Goal: Task Accomplishment & Management: Manage account settings

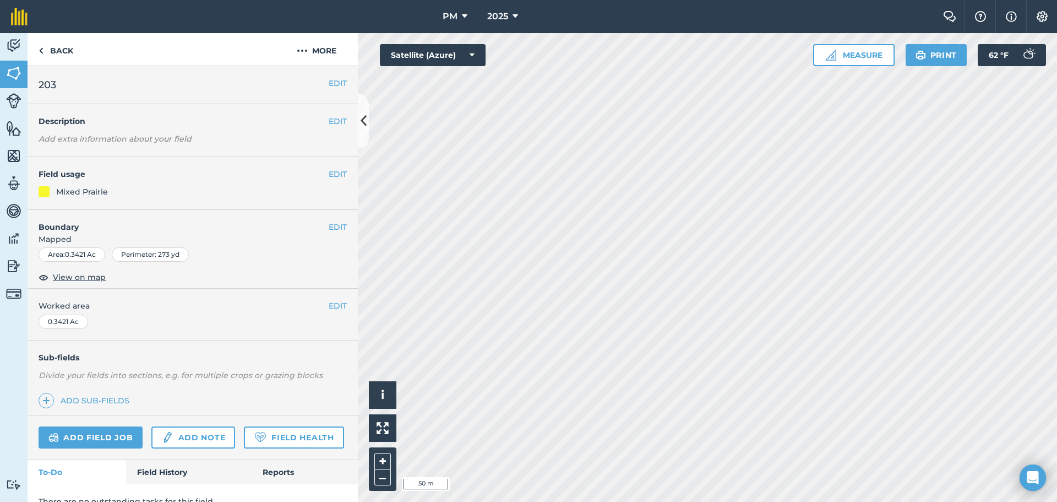
scroll to position [47, 0]
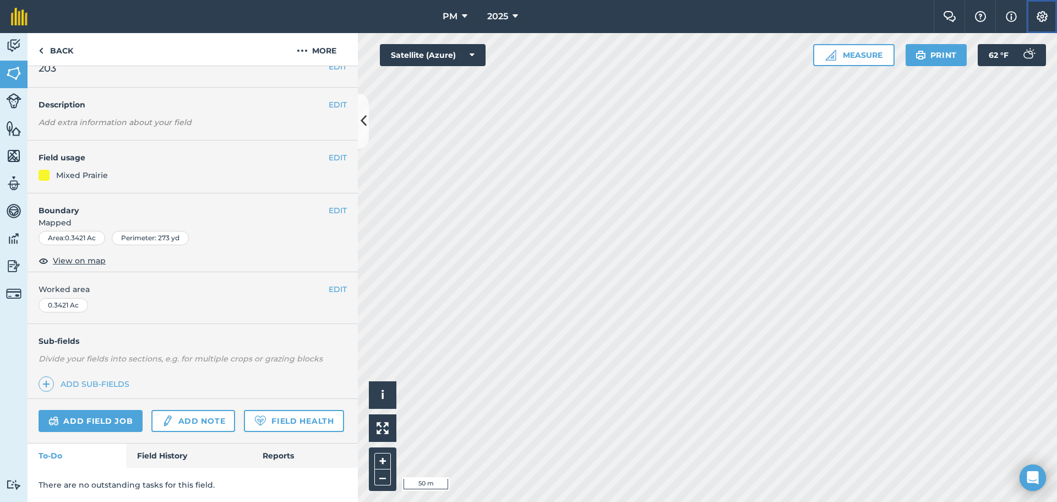
click at [1043, 16] on img at bounding box center [1042, 16] width 13 height 11
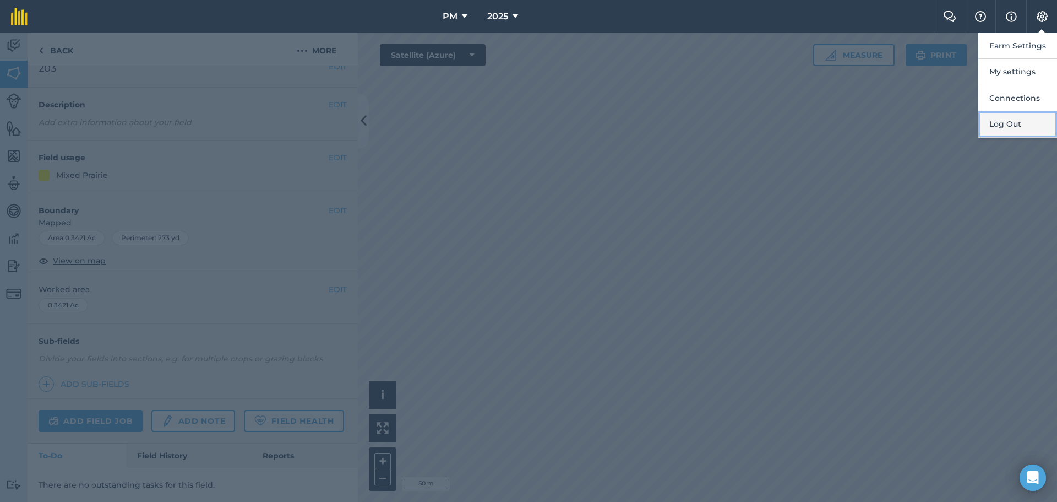
click at [1001, 121] on button "Log Out" at bounding box center [1018, 124] width 79 height 26
